Goal: Task Accomplishment & Management: Complete application form

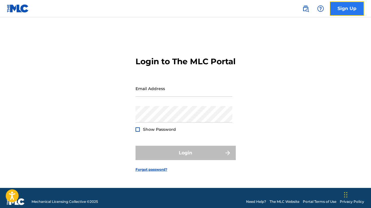
click at [344, 10] on link "Sign Up" at bounding box center [347, 8] width 34 height 14
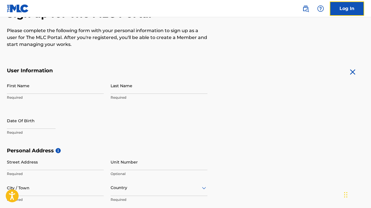
scroll to position [80, 0]
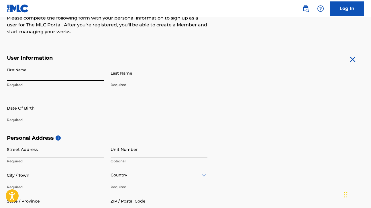
click at [78, 73] on input "First Name" at bounding box center [55, 73] width 97 height 16
type input "[PERSON_NAME]"
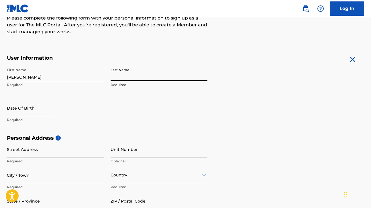
click at [147, 74] on input "Last Name" at bounding box center [159, 73] width 97 height 16
type input "Macovei_Vlasceanu"
click at [34, 110] on input "text" at bounding box center [31, 108] width 49 height 16
select select "8"
select select "2025"
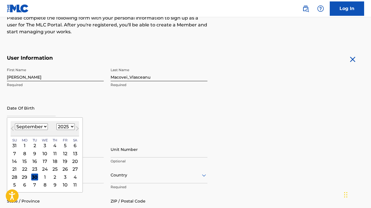
click at [32, 128] on select "January February March April May June July August September October November De…" at bounding box center [31, 126] width 33 height 7
select select "6"
click at [15, 123] on select "January February March April May June July August September October November De…" at bounding box center [31, 126] width 33 height 7
click at [69, 124] on select "1899 1900 1901 1902 1903 1904 1905 1906 1907 1908 1909 1910 1911 1912 1913 1914…" at bounding box center [65, 126] width 18 height 7
select select "2002"
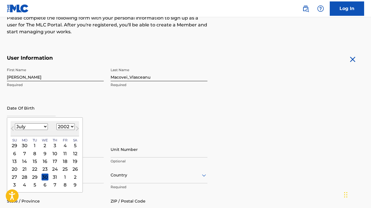
click at [56, 123] on select "1899 1900 1901 1902 1903 1904 1905 1906 1907 1908 1909 1910 1911 1912 1913 1914…" at bounding box center [65, 126] width 18 height 7
click at [54, 162] on div "18" at bounding box center [55, 161] width 7 height 7
type input "[DATE]"
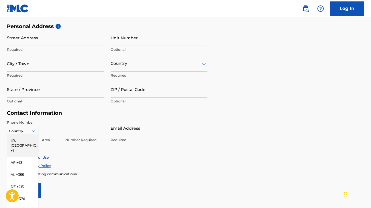
scroll to position [204, 0]
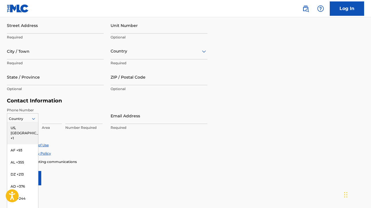
click at [32, 122] on div "US, [GEOGRAPHIC_DATA] +1, 1 of 216. 216 results available. Use Up and Down to c…" at bounding box center [23, 117] width 32 height 9
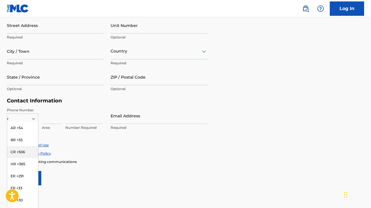
type input "ro"
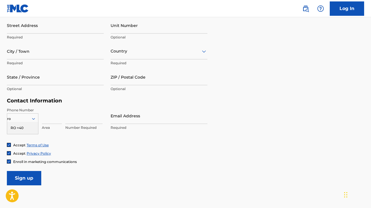
click at [26, 128] on div "RO +40" at bounding box center [22, 128] width 31 height 12
click at [59, 121] on input at bounding box center [52, 115] width 20 height 16
click at [86, 120] on input at bounding box center [83, 115] width 37 height 16
click at [62, 118] on div "RO +40 Country Required Area Number Required" at bounding box center [55, 120] width 97 height 26
click at [83, 122] on input at bounding box center [83, 115] width 37 height 16
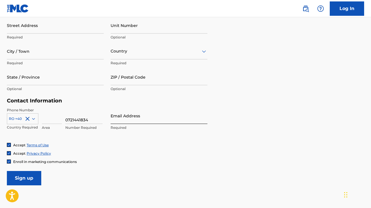
type input "0721441834"
click at [128, 122] on input "Email Address" at bounding box center [159, 115] width 97 height 16
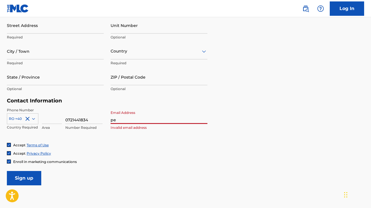
type input "[EMAIL_ADDRESS][DOMAIN_NAME]"
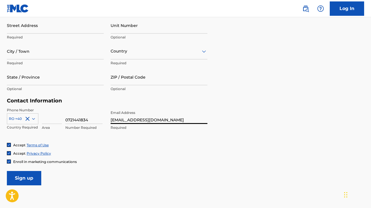
click at [187, 149] on div "Accept Terms of Use Accept Privacy Policy Enroll in marketing communications" at bounding box center [185, 152] width 357 height 21
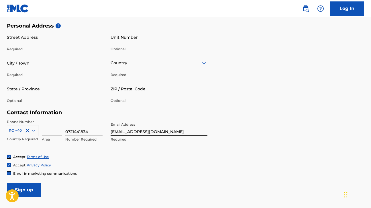
scroll to position [179, 0]
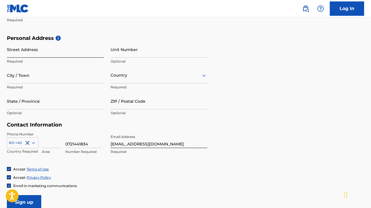
click at [58, 54] on input "Street Address" at bounding box center [55, 49] width 97 height 16
type input "[STREET_ADDRESS][PERSON_NAME]"
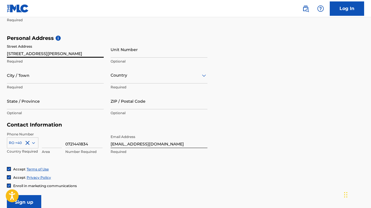
type input "Voluntari"
type input "[GEOGRAPHIC_DATA]"
type input "Ilfov"
type input "077190"
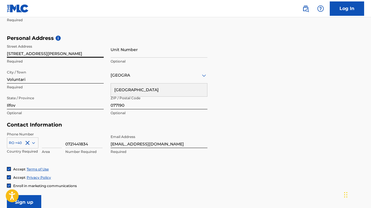
click at [284, 124] on form "User Information First Name [PERSON_NAME] Required Last Name Macovei_Vlasceanu …" at bounding box center [185, 82] width 357 height 254
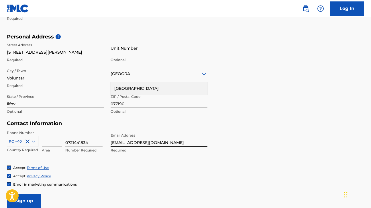
scroll to position [177, 0]
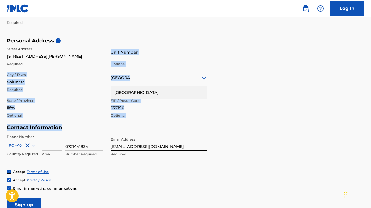
click at [143, 49] on input "Unit Number" at bounding box center [159, 52] width 97 height 16
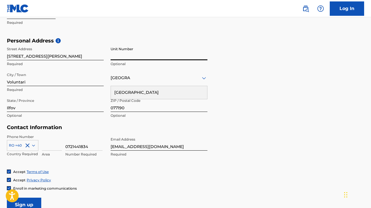
click at [142, 55] on input "Unit Number" at bounding box center [159, 52] width 97 height 16
type input "Casa"
drag, startPoint x: 141, startPoint y: 57, endPoint x: 92, endPoint y: 57, distance: 49.0
click at [92, 57] on div "Street Address [STREET_ADDRESS][PERSON_NAME] Required Unit Number Casa Optional…" at bounding box center [107, 82] width 201 height 77
click at [248, 98] on div "Personal Address i Street Address [STREET_ADDRESS][PERSON_NAME] Required Unit N…" at bounding box center [185, 81] width 357 height 87
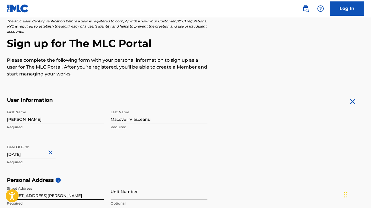
scroll to position [41, 0]
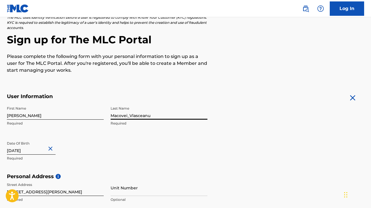
click at [130, 116] on input "Macovei_Vlasceanu" at bounding box center [159, 111] width 97 height 16
type input "Macovei-Vlasceanu"
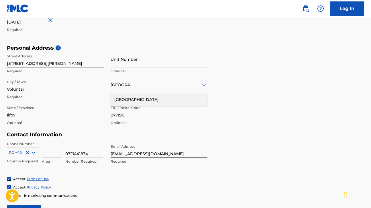
click at [221, 124] on div "Personal Address i Street Address [STREET_ADDRESS][PERSON_NAME] Required Unit N…" at bounding box center [185, 88] width 357 height 87
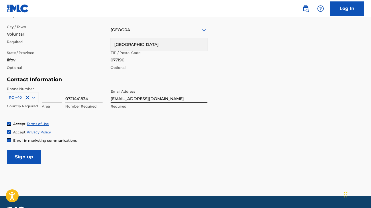
scroll to position [230, 0]
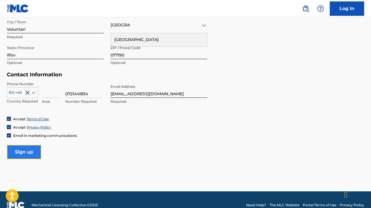
click at [34, 147] on input "Sign up" at bounding box center [24, 152] width 34 height 14
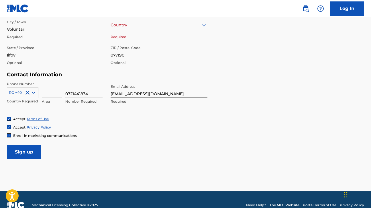
click at [145, 26] on div at bounding box center [159, 24] width 97 height 7
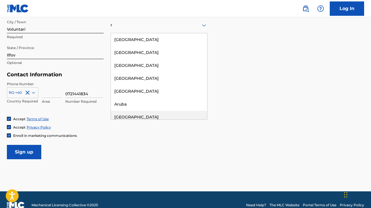
type input "r"
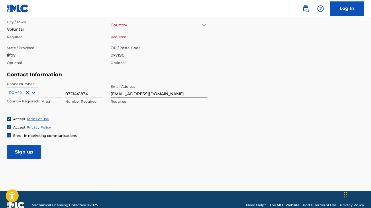
click at [161, 27] on div at bounding box center [159, 24] width 97 height 7
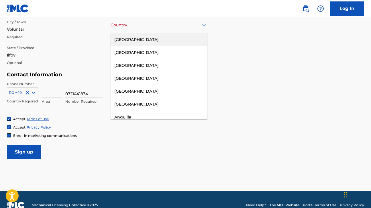
type input "r"
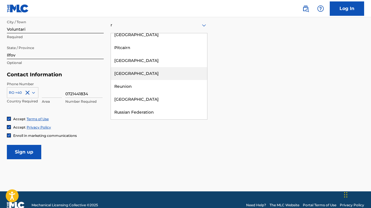
scroll to position [1065, 0]
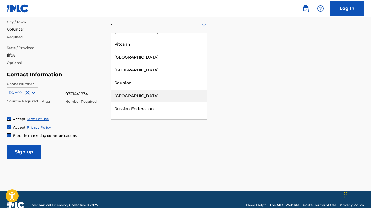
click at [145, 89] on div "[GEOGRAPHIC_DATA]" at bounding box center [159, 95] width 96 height 13
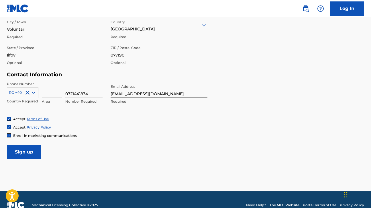
click at [31, 157] on input "Sign up" at bounding box center [24, 152] width 34 height 14
